Goal: Communication & Community: Answer question/provide support

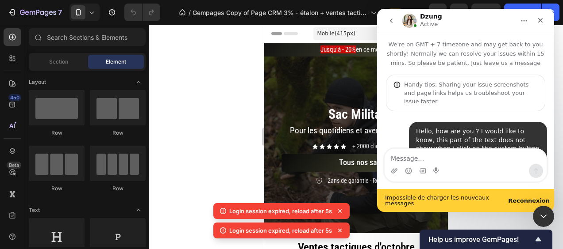
scroll to position [1239, 0]
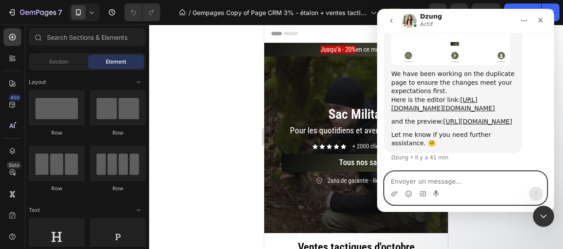
scroll to position [1137, 0]
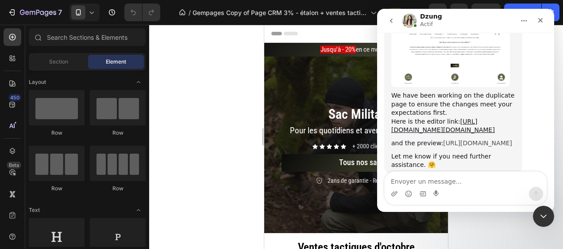
click at [465, 142] on link "[URL][DOMAIN_NAME]" at bounding box center [477, 143] width 69 height 7
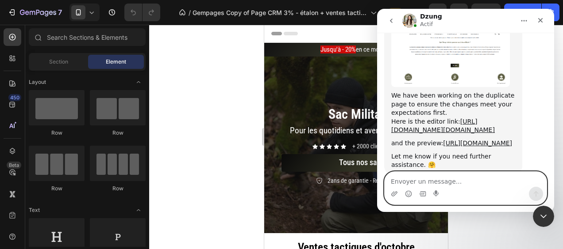
click at [460, 180] on textarea "Envoyer un message..." at bounding box center [465, 179] width 162 height 15
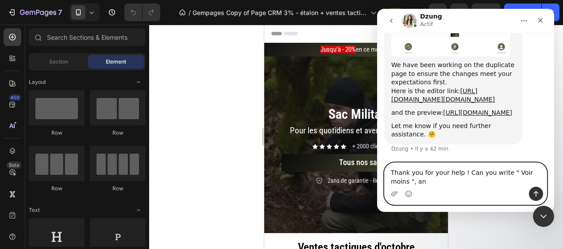
scroll to position [1190, 0]
type textarea "Thank you for your help ! Can you write " Voir moins ", and not " Voir plus " ?"
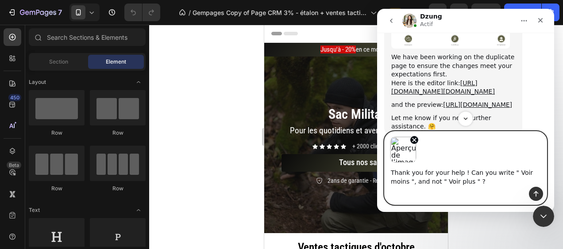
scroll to position [1221, 0]
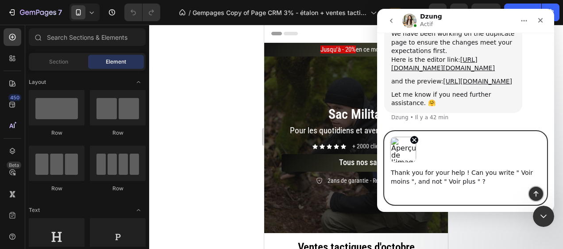
click at [535, 196] on icon "Envoyer un message…" at bounding box center [535, 195] width 5 height 6
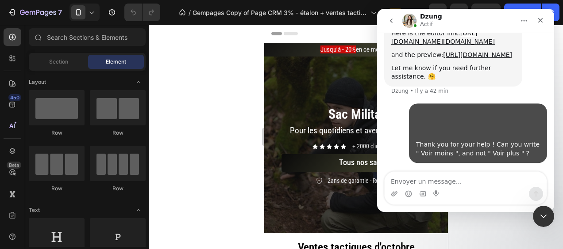
scroll to position [1248, 0]
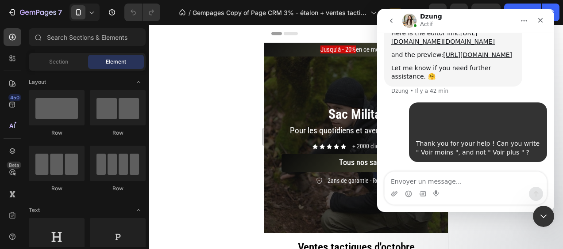
click at [464, 177] on textarea "Envoyer un message..." at bounding box center [465, 179] width 162 height 15
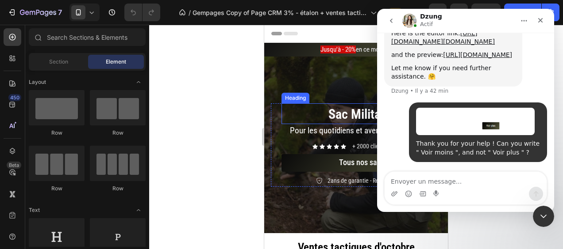
scroll to position [133, 0]
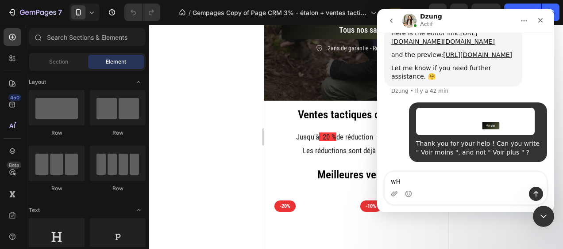
type textarea "w"
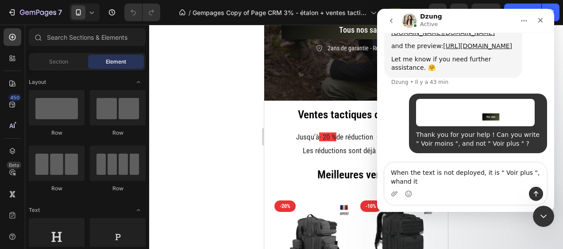
scroll to position [1291, 0]
click at [539, 173] on textarea "When the text is not deployed, it is " Voir plus ", whand it is deployed, it is…" at bounding box center [465, 175] width 162 height 24
click at [479, 183] on textarea "When the text is not deployed, it is " Voir plus ", when it is deployed, it is …" at bounding box center [465, 175] width 162 height 24
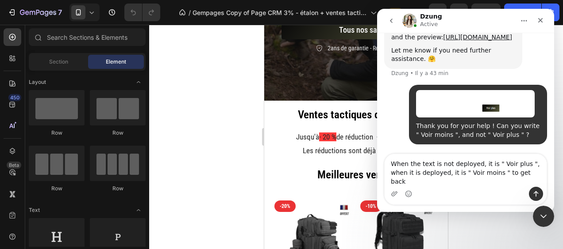
type textarea "When the text is not deployed, it is " Voir plus ", when it is deployed, it is …"
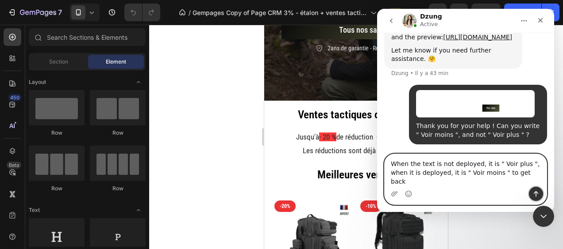
click at [536, 191] on icon "Envoyer un message…" at bounding box center [535, 194] width 7 height 7
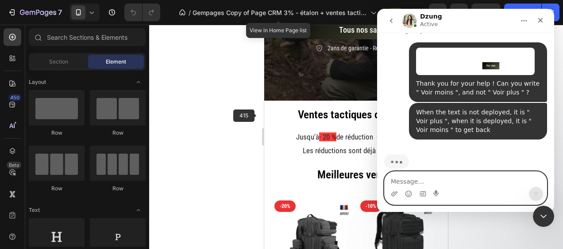
scroll to position [1354, 0]
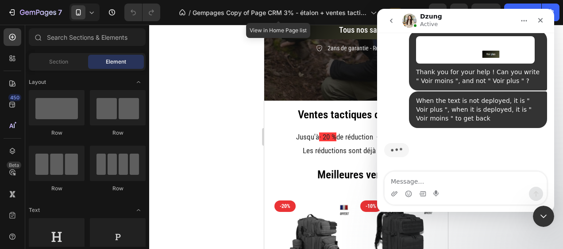
click at [212, 122] on div at bounding box center [356, 137] width 414 height 225
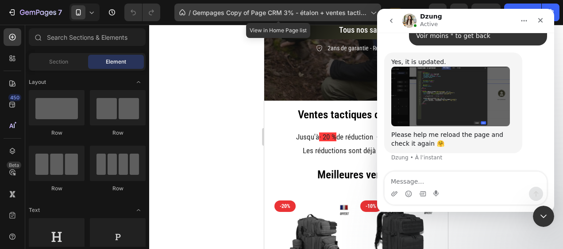
scroll to position [1437, 0]
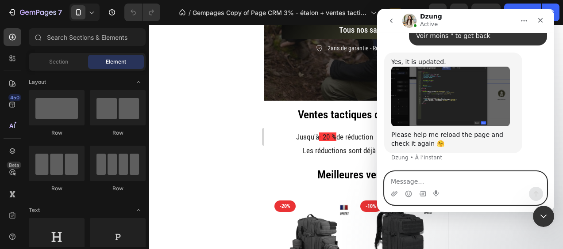
click at [456, 181] on textarea "Message…" at bounding box center [465, 179] width 162 height 15
type textarea "Amazing ! thank you :))"
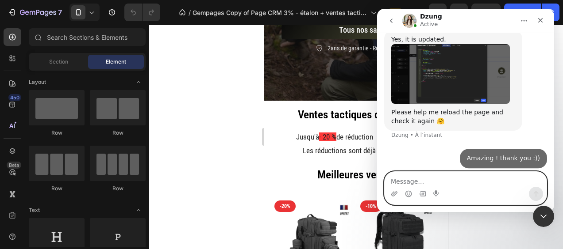
scroll to position [1464, 0]
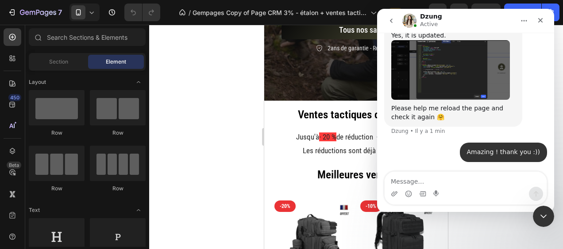
click at [197, 110] on div at bounding box center [356, 137] width 414 height 225
click at [548, 211] on div "Fermer le Messenger Intercom" at bounding box center [541, 215] width 21 height 21
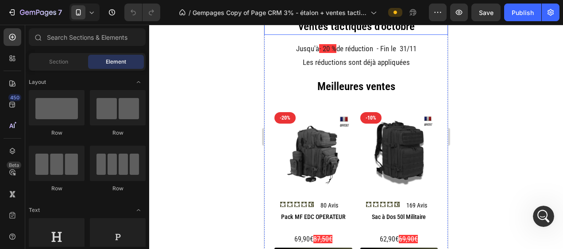
scroll to position [1455, 0]
